Goal: Task Accomplishment & Management: Use online tool/utility

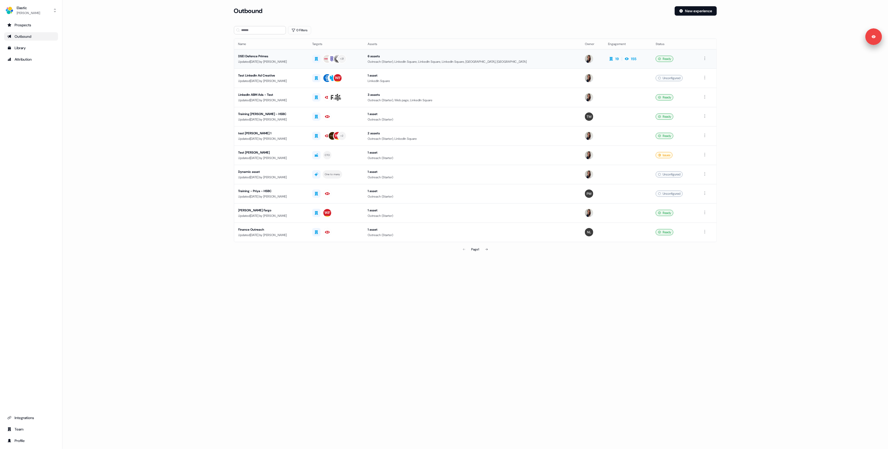
click at [304, 61] on div "Updated 20 days ago by Kelly Manrique" at bounding box center [271, 61] width 66 height 5
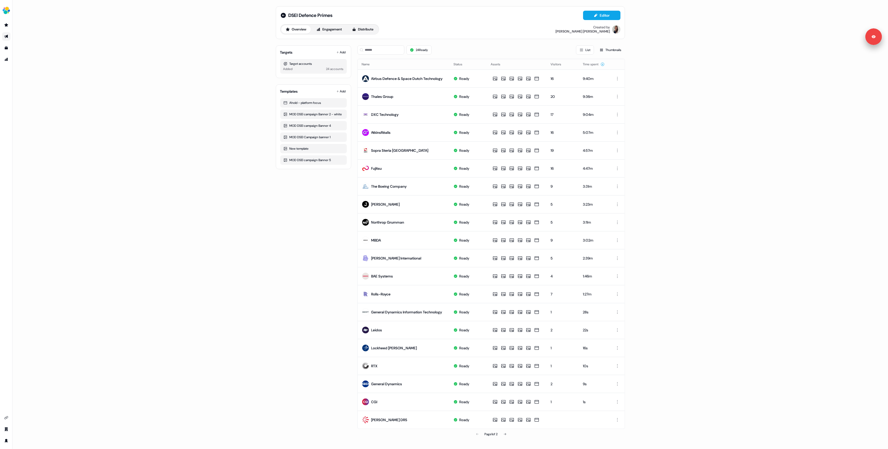
click at [310, 220] on div "Targets Add Target accounts Added 24 accounts Templates Add Ahold - platform fo…" at bounding box center [313, 240] width 75 height 398
click at [311, 210] on div "Targets Add Target accounts Added 24 accounts Templates Add Ahold - platform fo…" at bounding box center [313, 240] width 75 height 398
click at [545, 138] on button "Download" at bounding box center [549, 138] width 24 height 7
click at [7, 8] on img "side nav menu" at bounding box center [6, 10] width 8 height 8
click at [18, 41] on div "Logout" at bounding box center [26, 43] width 49 height 9
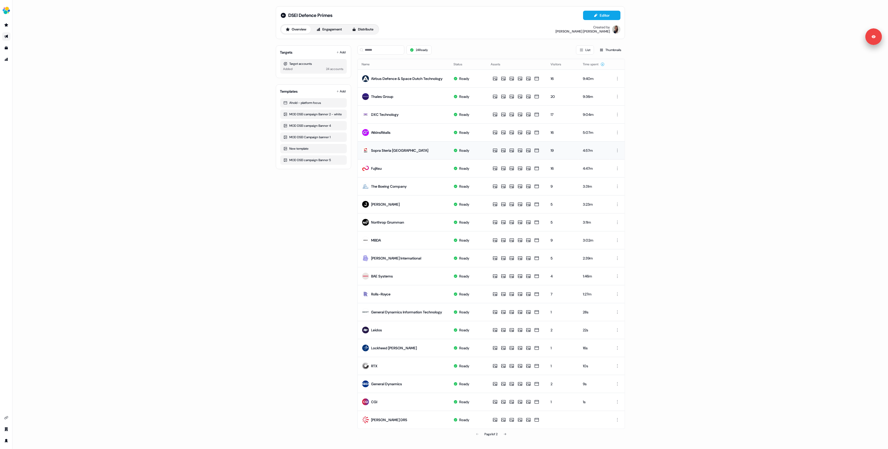
click at [141, 144] on div "DSEI Defence Primes Editor Overview Engagement Distribute Created by Kelly Manr…" at bounding box center [450, 224] width 876 height 449
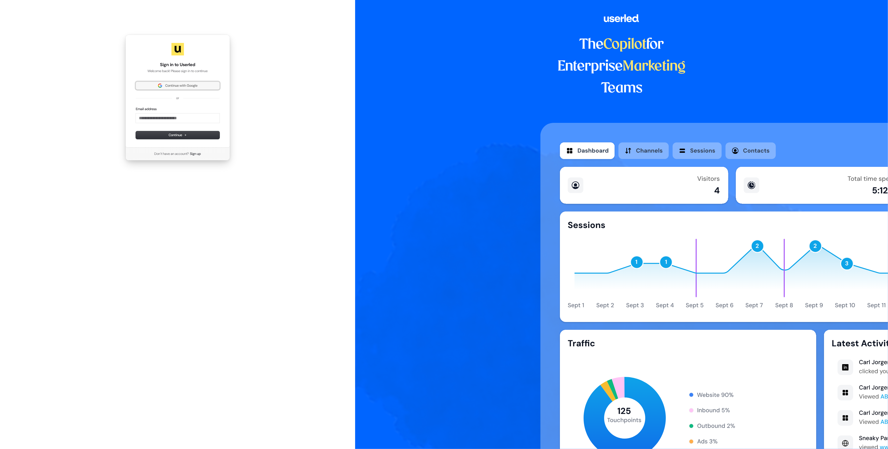
click at [178, 87] on span "Continue with Google" at bounding box center [181, 85] width 32 height 5
